Goal: Task Accomplishment & Management: Manage account settings

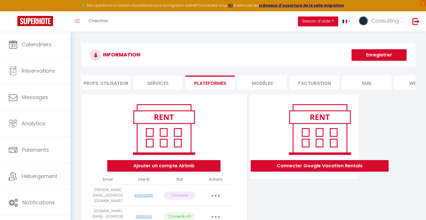
scroll to position [62, 0]
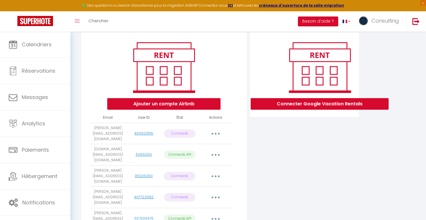
click at [213, 132] on button "button" at bounding box center [215, 133] width 16 height 9
click at [240, 91] on div "Ajouter un compte Airbnb" at bounding box center [164, 75] width 156 height 70
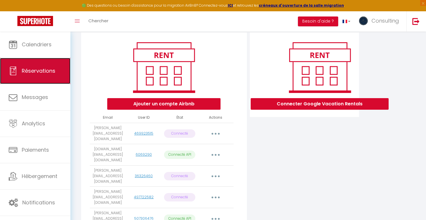
click at [45, 65] on link "Réservations" at bounding box center [35, 71] width 70 height 26
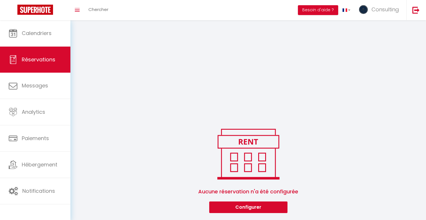
scroll to position [148, 0]
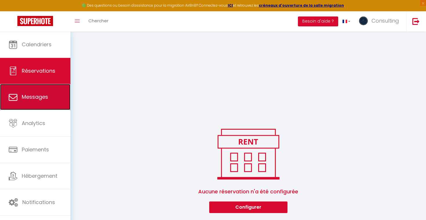
click at [40, 96] on span "Messages" at bounding box center [35, 96] width 26 height 7
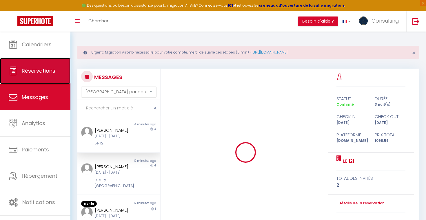
click at [37, 63] on link "Réservations" at bounding box center [35, 71] width 70 height 26
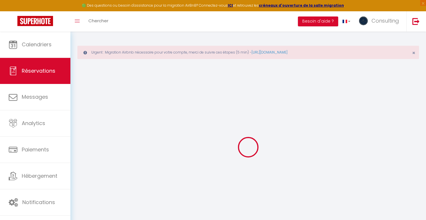
select select
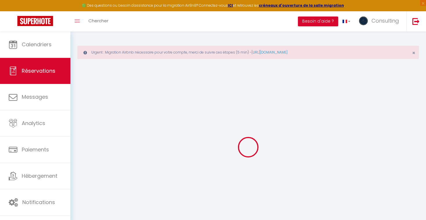
select select
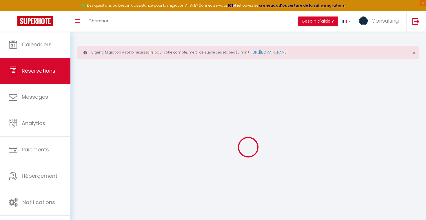
select select
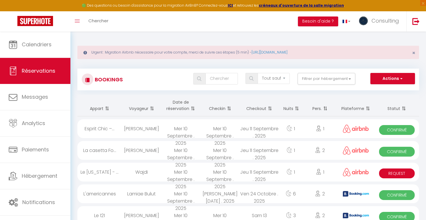
click at [144, 149] on div "[PERSON_NAME]" at bounding box center [141, 150] width 39 height 19
select select "OK"
select select "0"
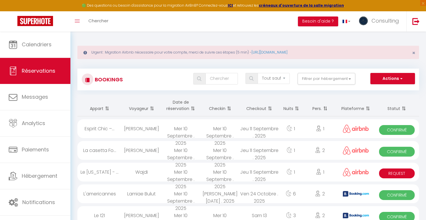
select select "1"
select select
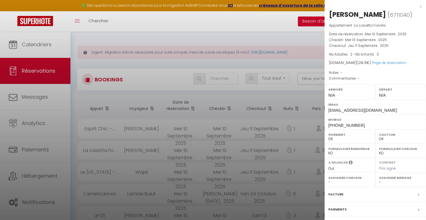
click at [144, 149] on div at bounding box center [213, 110] width 426 height 220
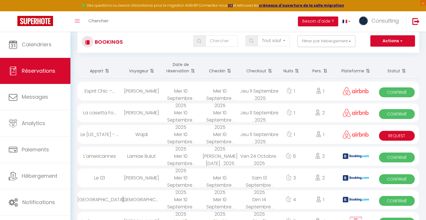
scroll to position [48, 0]
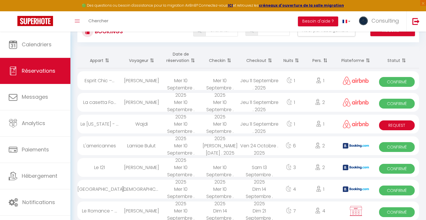
click at [157, 171] on div "[PERSON_NAME]" at bounding box center [141, 167] width 39 height 19
select select "KO"
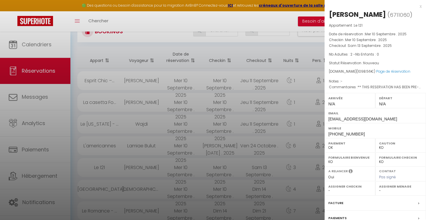
click at [157, 171] on div at bounding box center [213, 110] width 426 height 220
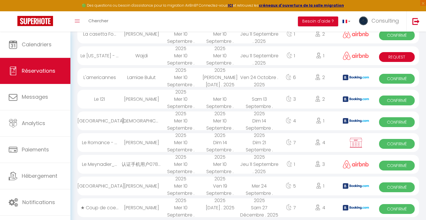
scroll to position [129, 0]
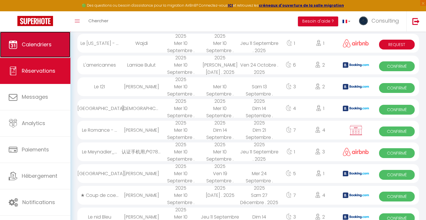
click at [59, 39] on link "Calendriers" at bounding box center [35, 45] width 70 height 26
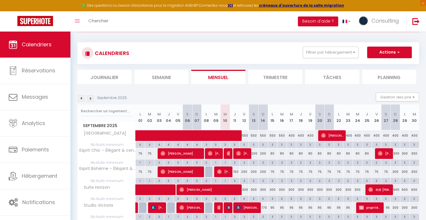
scroll to position [51, 0]
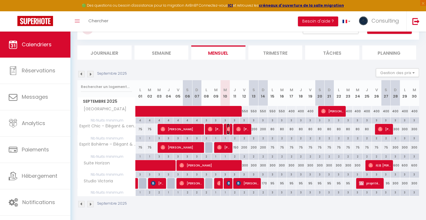
click at [229, 131] on img at bounding box center [228, 129] width 5 height 5
select select "OK"
select select "0"
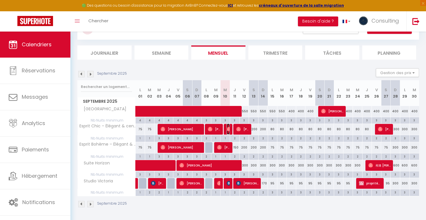
select select "1"
select select
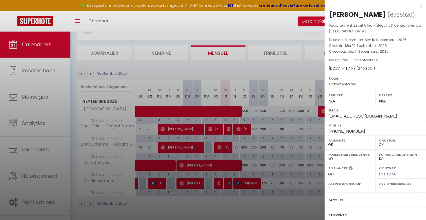
click at [239, 130] on div at bounding box center [213, 110] width 426 height 220
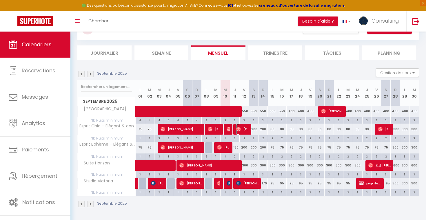
click at [240, 132] on span "[PERSON_NAME]" at bounding box center [242, 129] width 13 height 11
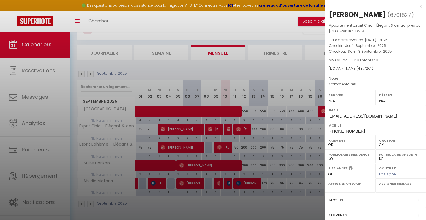
click at [239, 132] on div at bounding box center [213, 110] width 426 height 220
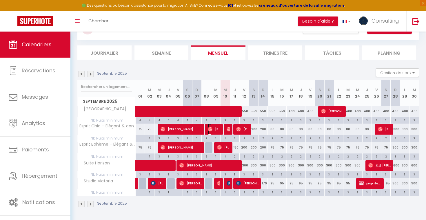
click at [209, 129] on img at bounding box center [210, 129] width 5 height 5
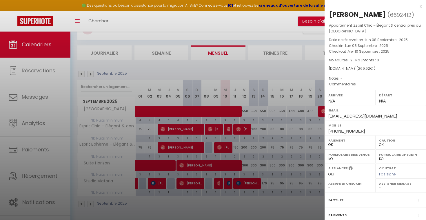
click at [209, 129] on div at bounding box center [213, 110] width 426 height 220
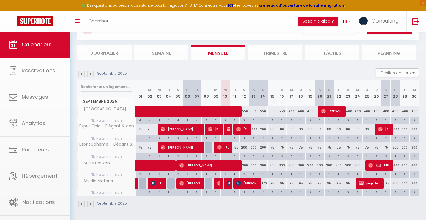
click at [197, 130] on body "🟢 Des questions ou besoin d'assistance pour la migration AirBnB? Connectez-vous…" at bounding box center [213, 100] width 426 height 239
click at [197, 130] on span "[PERSON_NAME]" at bounding box center [180, 129] width 41 height 11
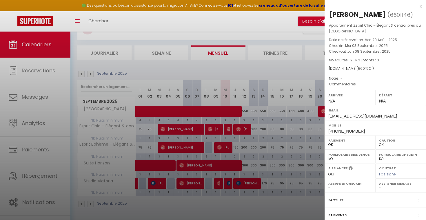
click at [197, 129] on div at bounding box center [213, 110] width 426 height 220
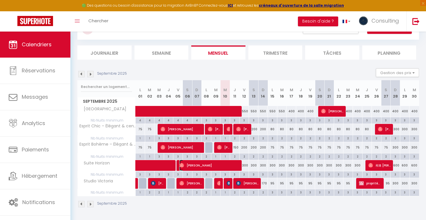
click at [235, 167] on span "[PERSON_NAME]" at bounding box center [209, 165] width 61 height 11
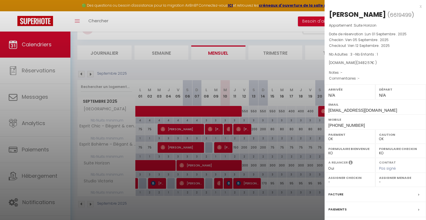
click at [235, 167] on div at bounding box center [213, 110] width 426 height 220
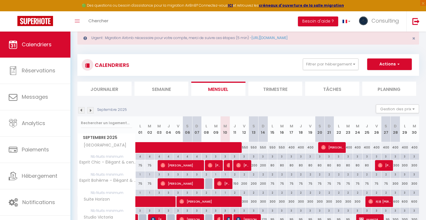
scroll to position [1, 0]
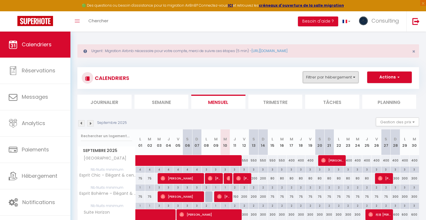
click at [329, 75] on button "Filtrer par hébergement" at bounding box center [331, 78] width 56 height 12
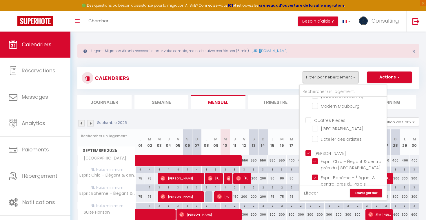
scroll to position [1296, 0]
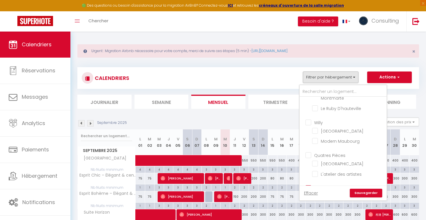
click at [307, 185] on input "[PERSON_NAME]" at bounding box center [348, 188] width 87 height 6
checkbox input "false"
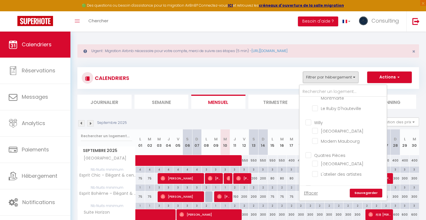
checkbox input "false"
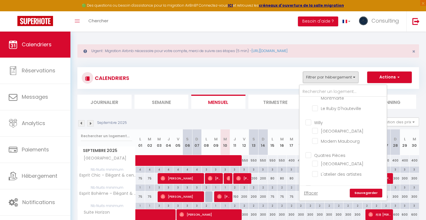
checkbox input "false"
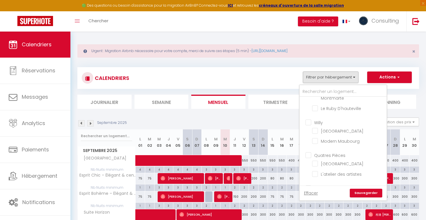
checkbox input "false"
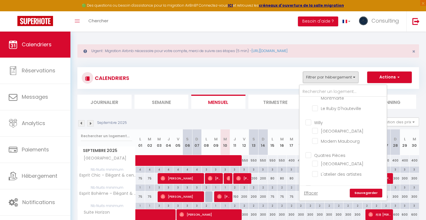
checkbox input "false"
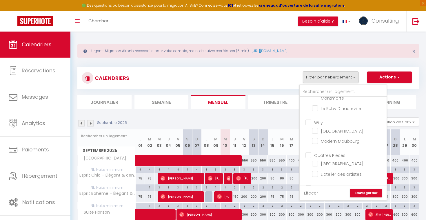
checkbox input "false"
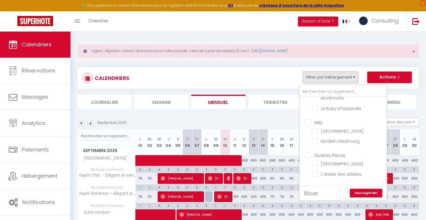
checkbox input "false"
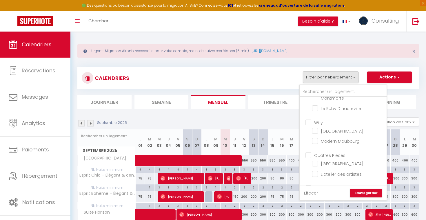
checkbox input "false"
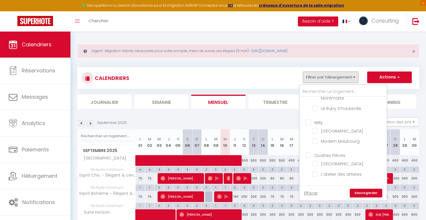
checkbox input "false"
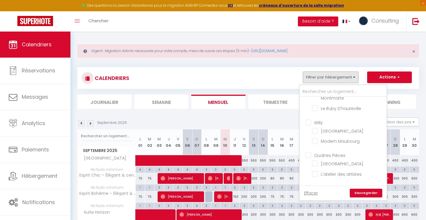
checkbox input "false"
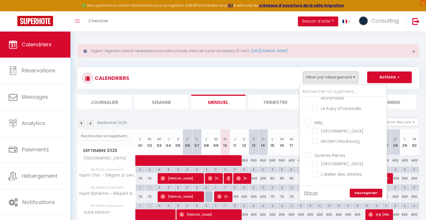
checkbox input "false"
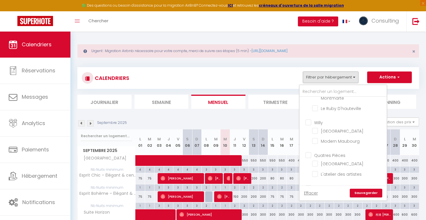
checkbox input "false"
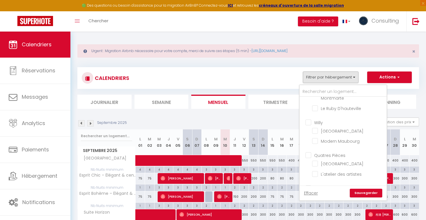
checkbox input "false"
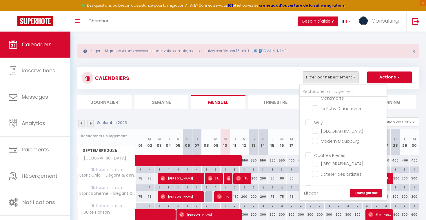
checkbox input "false"
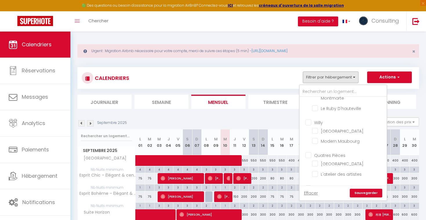
checkbox input "false"
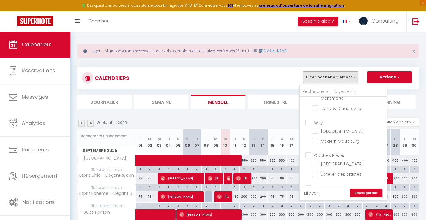
checkbox input "false"
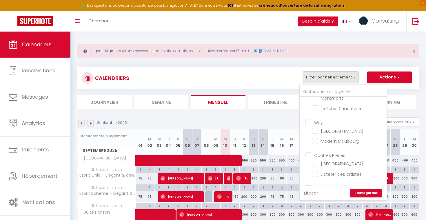
checkbox input "false"
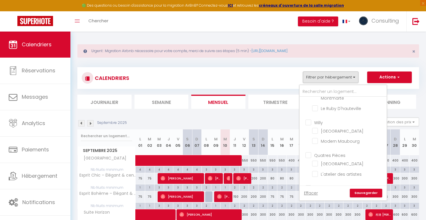
checkbox input "false"
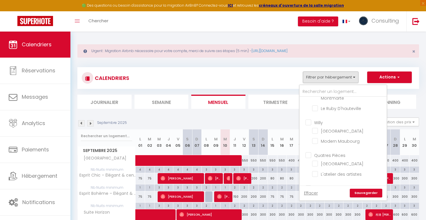
checkbox input "false"
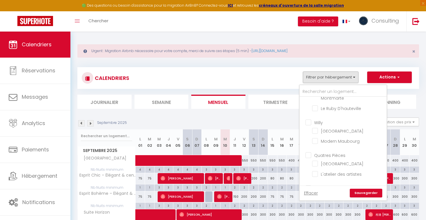
checkbox input "false"
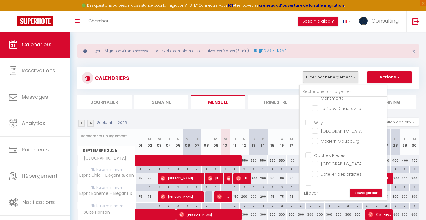
checkbox input "false"
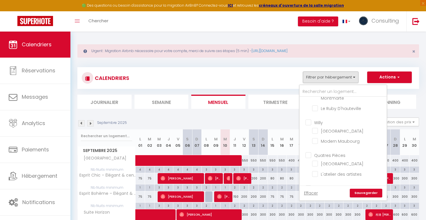
checkbox input "false"
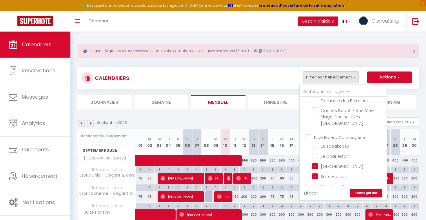
scroll to position [1123, 0]
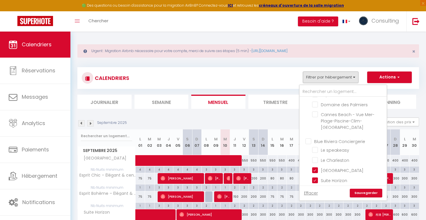
click at [307, 138] on input "Blue Riviera Conciergerie" at bounding box center [348, 141] width 87 height 6
checkbox input "true"
checkbox input "false"
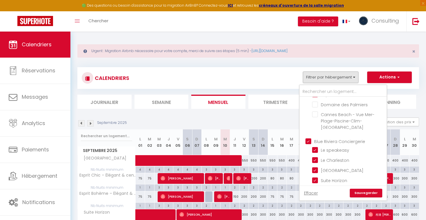
checkbox input "false"
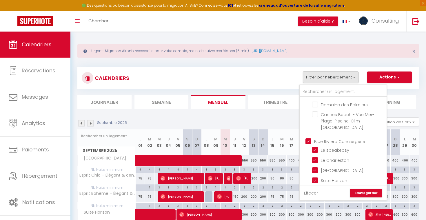
checkbox input "false"
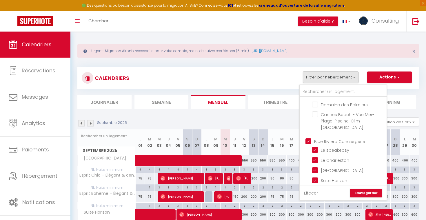
checkbox input "false"
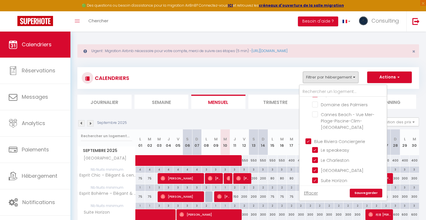
checkbox input "false"
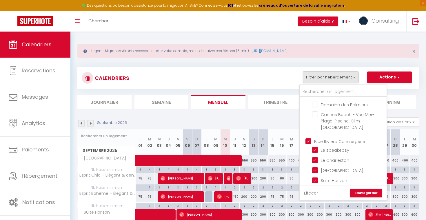
checkbox input "false"
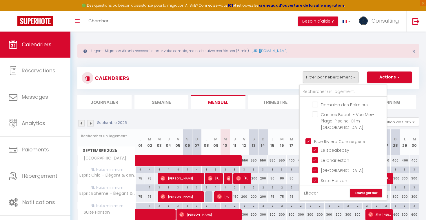
checkbox input "false"
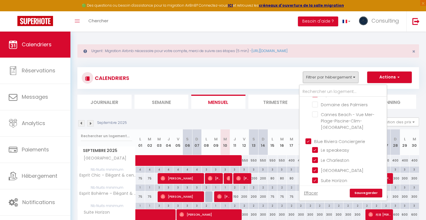
checkbox input "false"
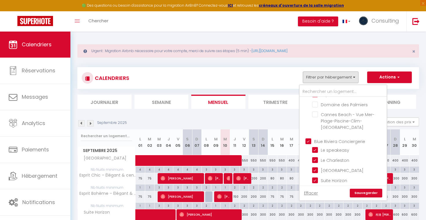
checkbox input "false"
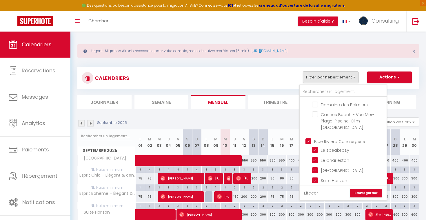
checkbox input "false"
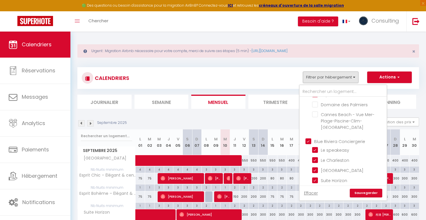
checkbox input "false"
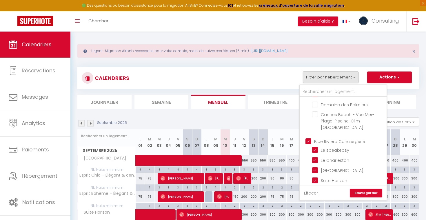
checkbox input "false"
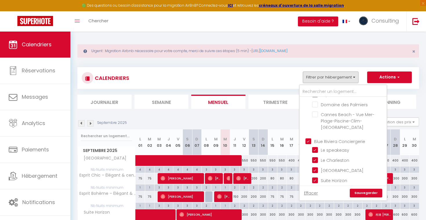
checkbox input "false"
checkbox input "true"
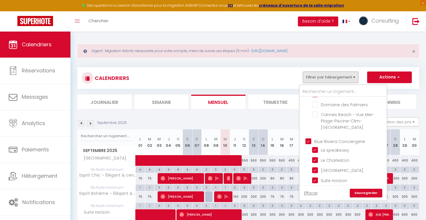
checkbox input "false"
click at [307, 138] on input "Blue Riviera Conciergerie" at bounding box center [348, 141] width 87 height 6
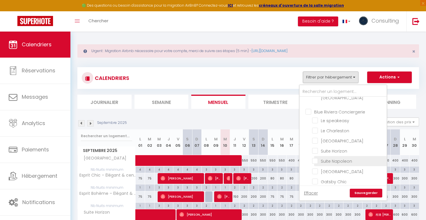
click at [315, 158] on input "Suite Napoleon" at bounding box center [348, 161] width 72 height 6
click at [365, 193] on link "Sauvegarder" at bounding box center [365, 193] width 32 height 9
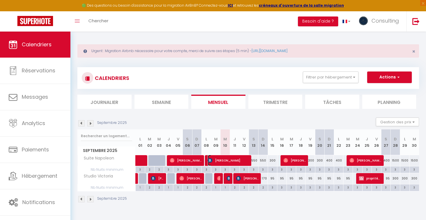
click at [241, 162] on span "[PERSON_NAME]" at bounding box center [228, 160] width 41 height 11
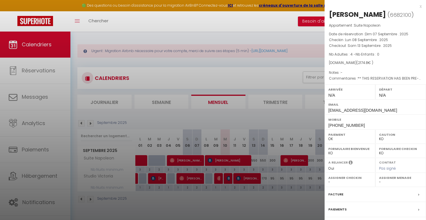
click at [246, 125] on div at bounding box center [213, 110] width 426 height 220
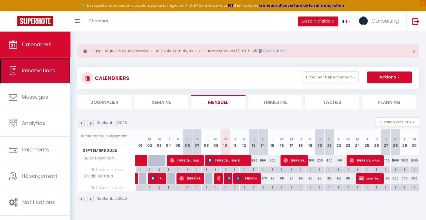
click at [58, 78] on link "Réservations" at bounding box center [35, 71] width 70 height 26
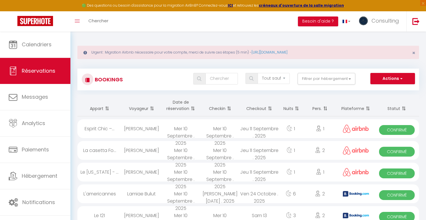
click at [146, 147] on div "[PERSON_NAME]" at bounding box center [141, 150] width 39 height 19
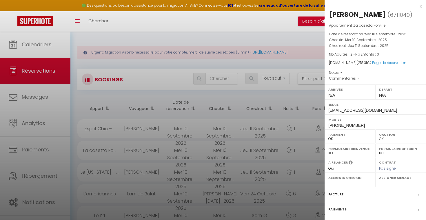
click at [146, 147] on div at bounding box center [213, 110] width 426 height 220
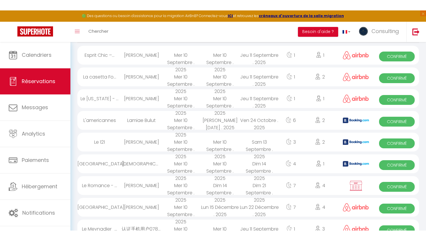
scroll to position [85, 0]
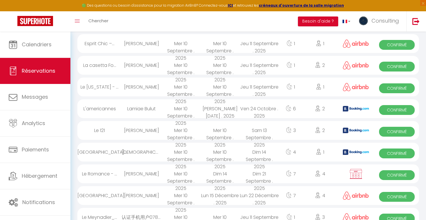
click at [156, 131] on div "[PERSON_NAME]" at bounding box center [141, 130] width 39 height 19
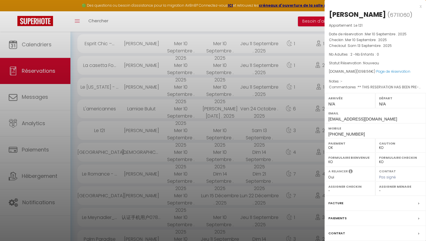
click at [44, 50] on div at bounding box center [213, 120] width 426 height 241
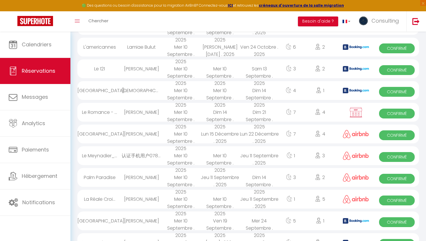
scroll to position [149, 0]
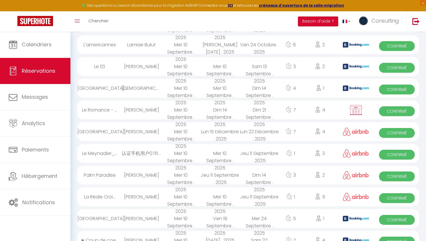
click at [134, 175] on div "[PERSON_NAME]" at bounding box center [141, 175] width 39 height 19
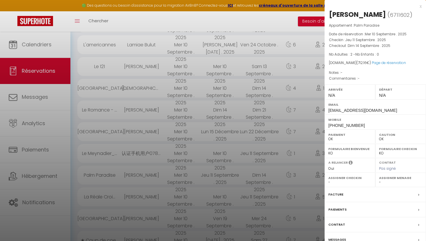
click at [134, 175] on div at bounding box center [213, 120] width 426 height 241
